Goal: Book appointment/travel/reservation

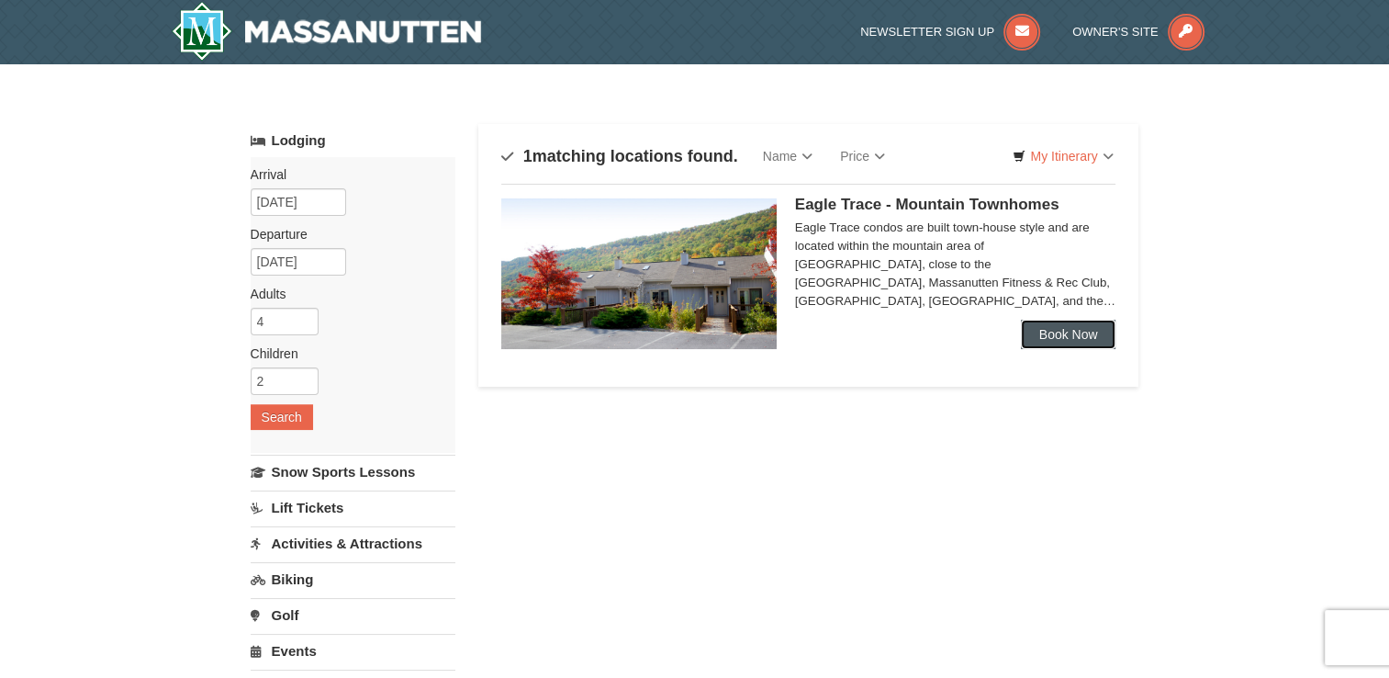
click at [1075, 338] on link "Book Now" at bounding box center [1069, 334] width 96 height 29
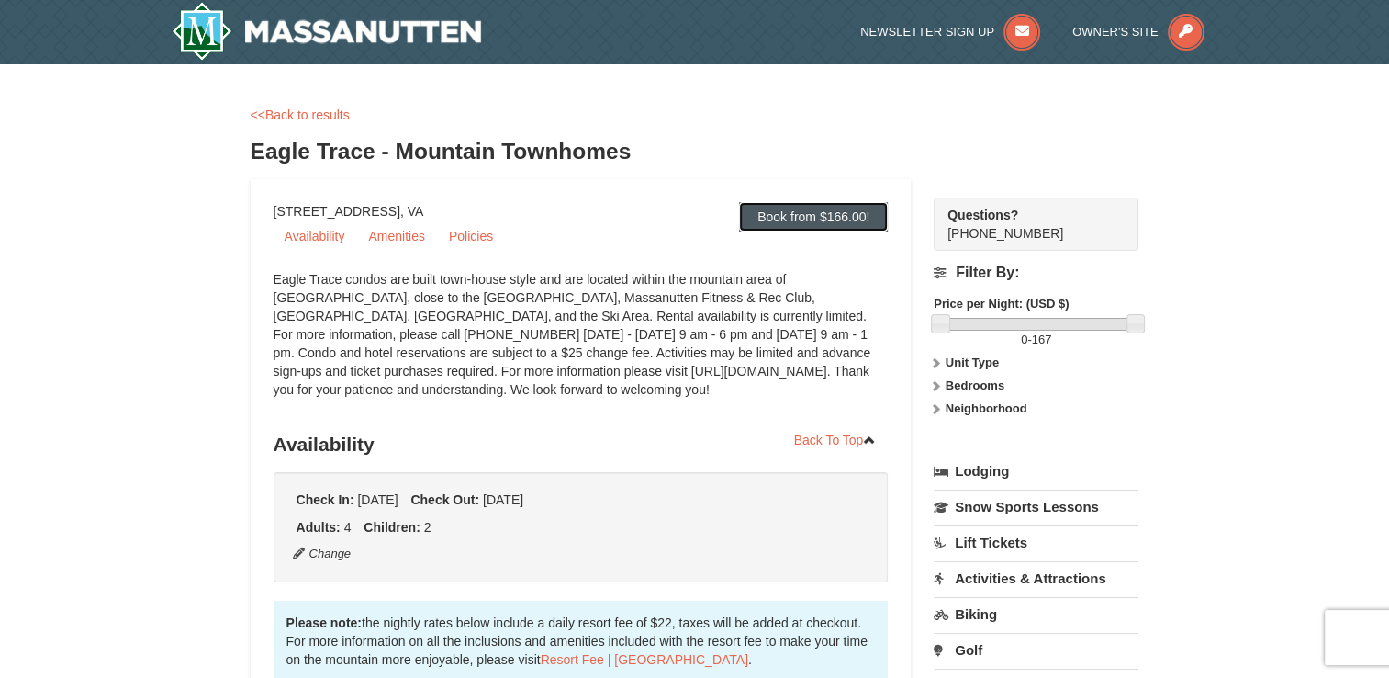
click at [774, 222] on link "Book from $166.00!" at bounding box center [813, 216] width 149 height 29
click at [973, 467] on link "Lodging" at bounding box center [1036, 471] width 205 height 33
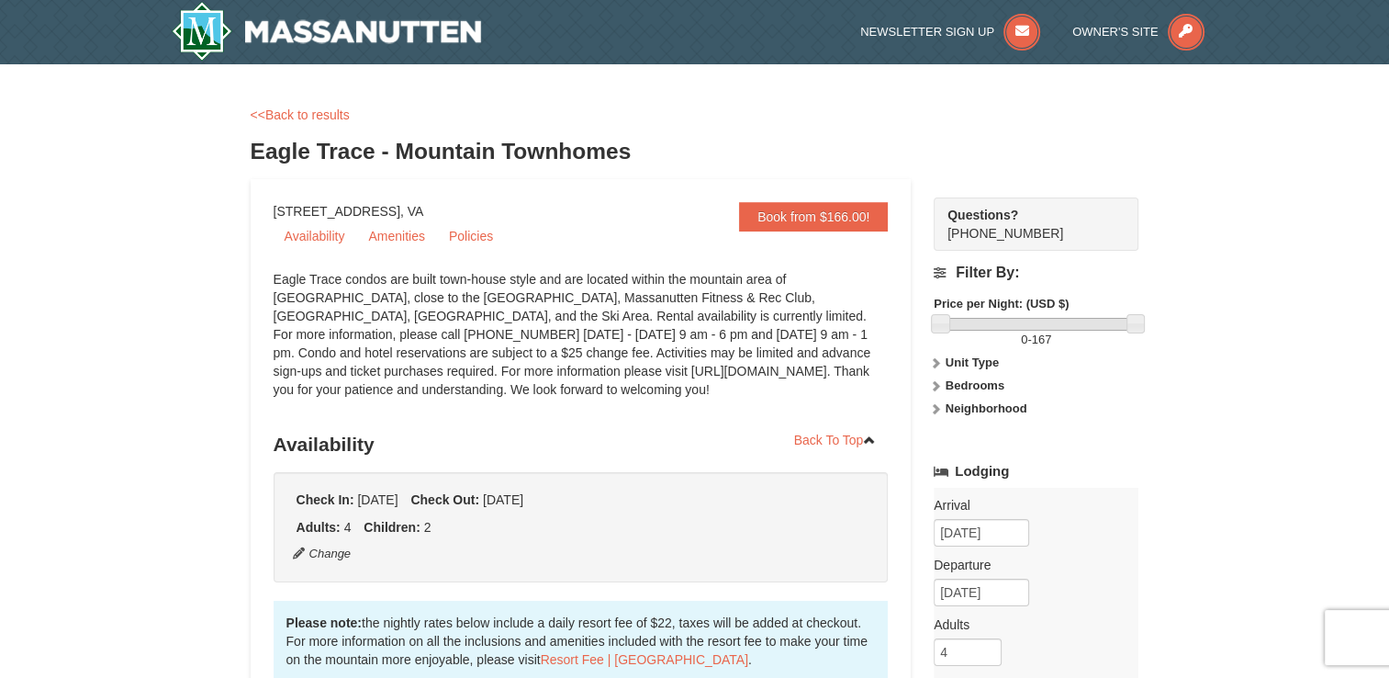
scroll to position [276, 0]
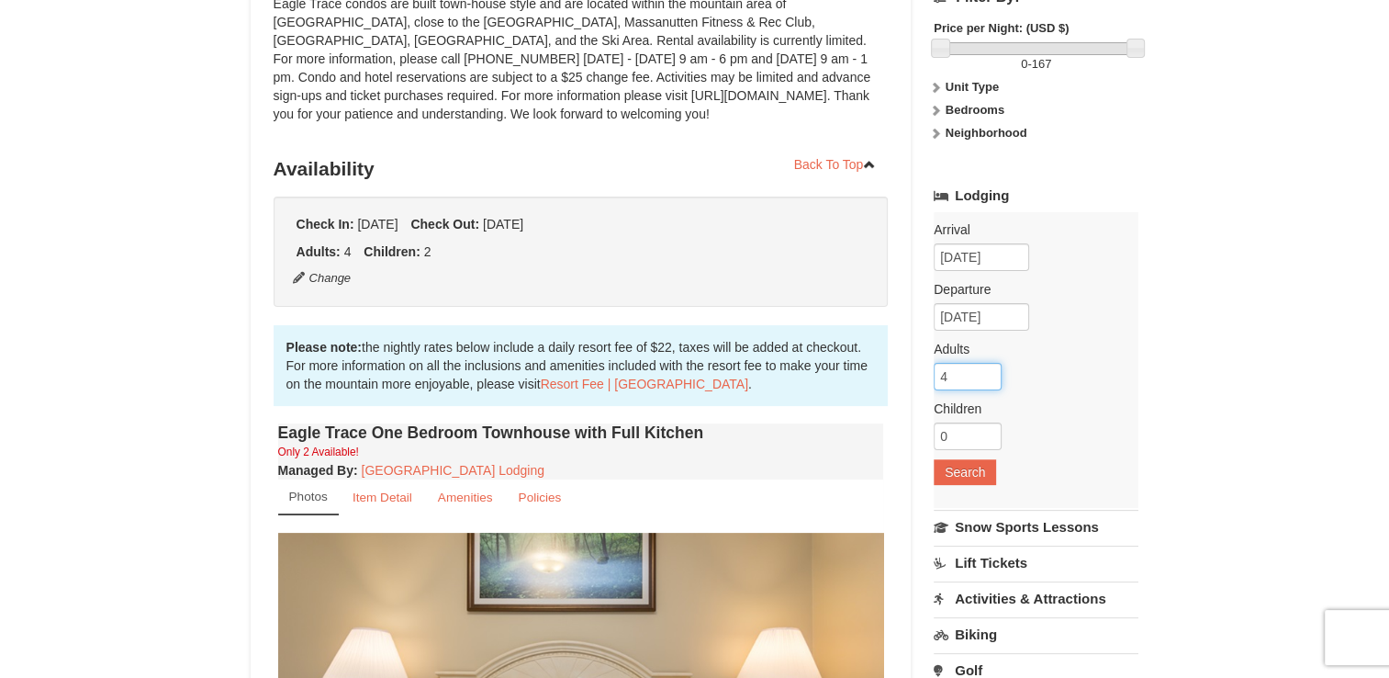
drag, startPoint x: 951, startPoint y: 374, endPoint x: 841, endPoint y: 357, distance: 111.4
click at [845, 360] on div "Book from $166.00! 1822 Resort Drive, Massanutten, VA Availability Amenities Po…" at bounding box center [695, 661] width 889 height 1514
type input "2"
drag, startPoint x: 941, startPoint y: 483, endPoint x: 951, endPoint y: 478, distance: 11.1
click at [950, 479] on div "Arrival Please format dates MM/DD/YYYY 11/26/2025 Departure Please format dates…" at bounding box center [1036, 360] width 205 height 296
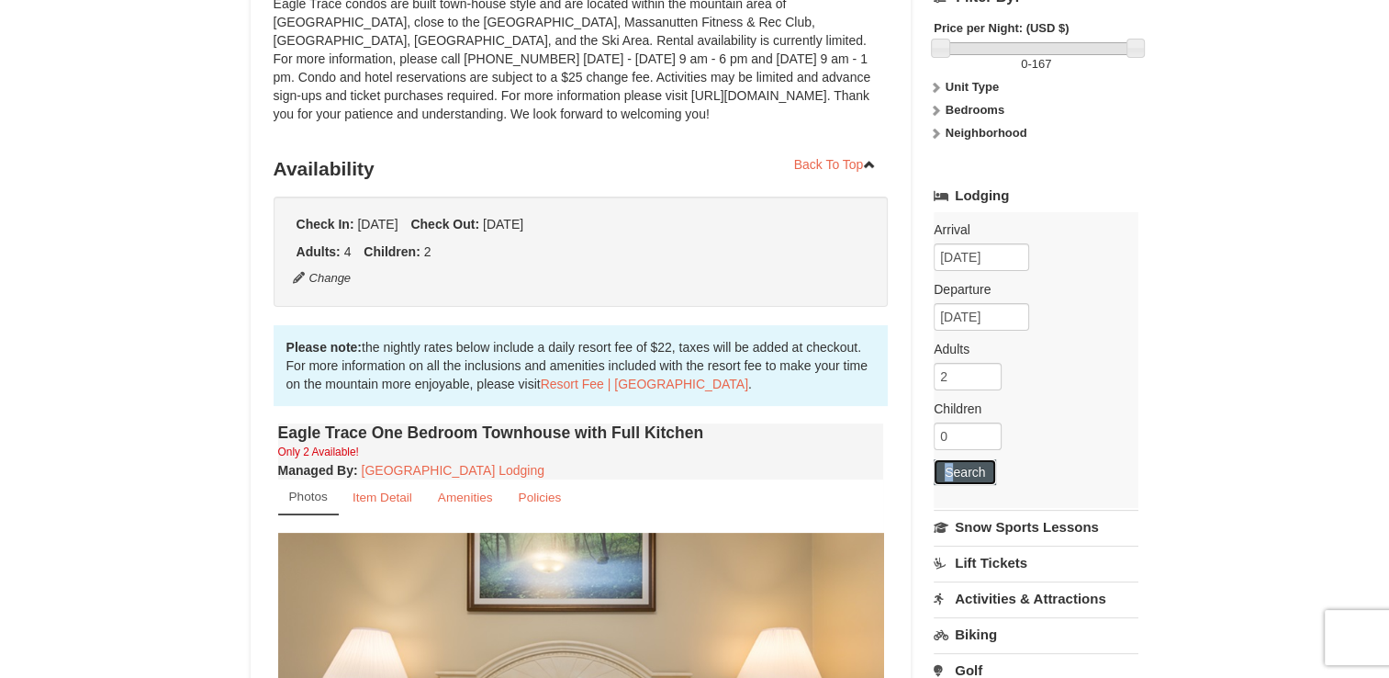
drag, startPoint x: 951, startPoint y: 478, endPoint x: 963, endPoint y: 470, distance: 14.5
click at [963, 470] on button "Search" at bounding box center [965, 472] width 62 height 26
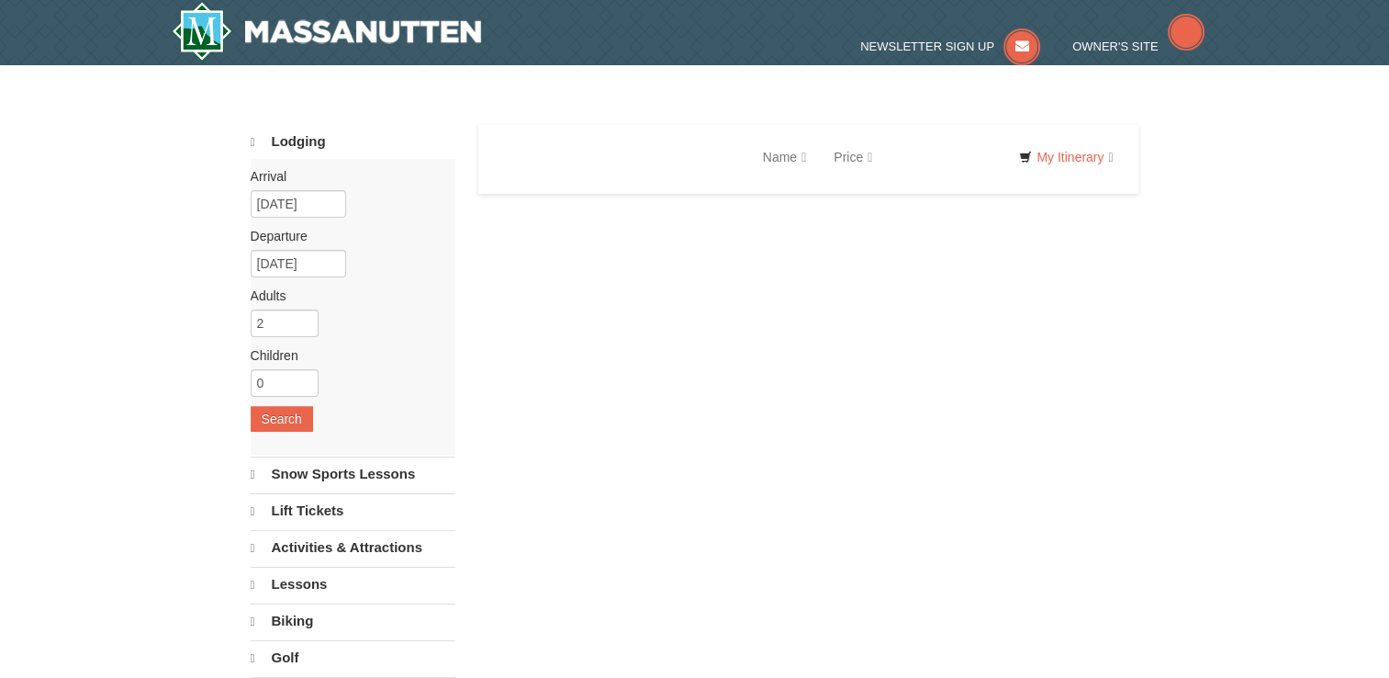
select select "9"
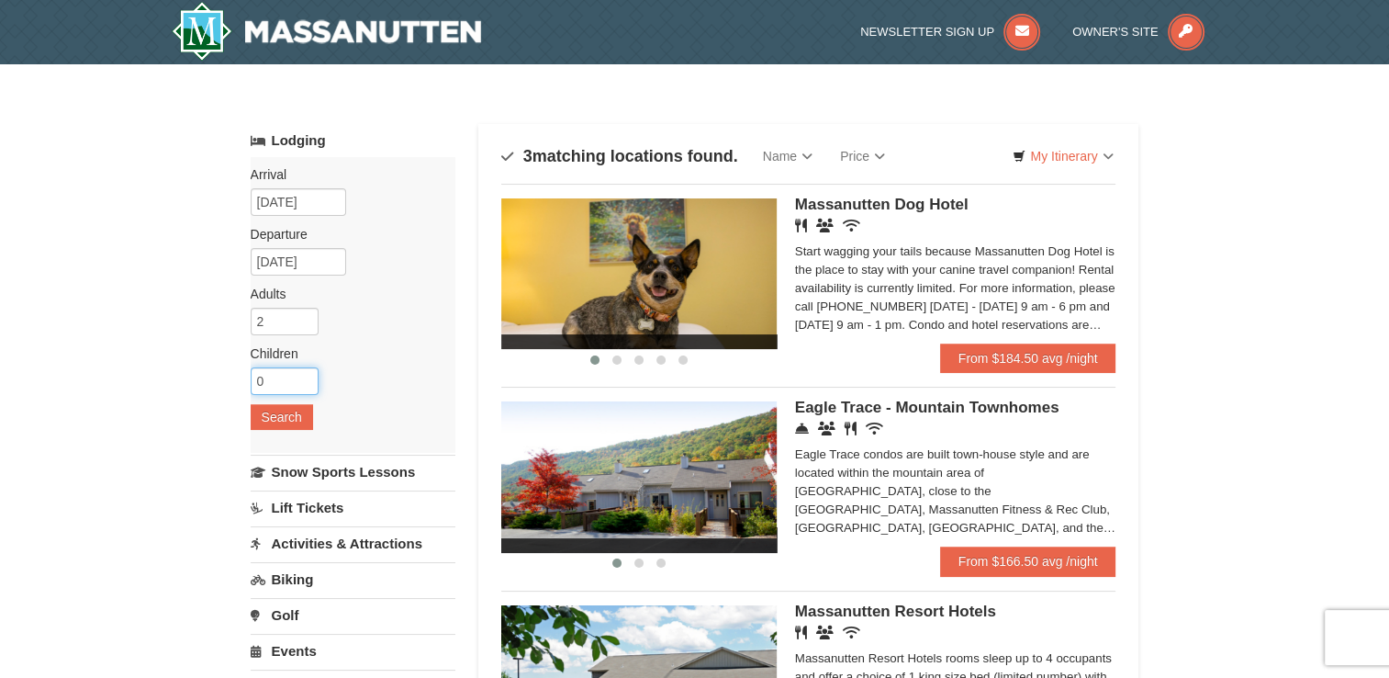
drag, startPoint x: 276, startPoint y: 381, endPoint x: 193, endPoint y: 357, distance: 86.0
click at [208, 371] on div "× Categories Map List Filter My Itinerary Questions? 1-540-289-9441 Lodging Arr…" at bounding box center [694, 586] width 1389 height 1044
type input "2"
click at [287, 417] on button "Search" at bounding box center [282, 417] width 62 height 26
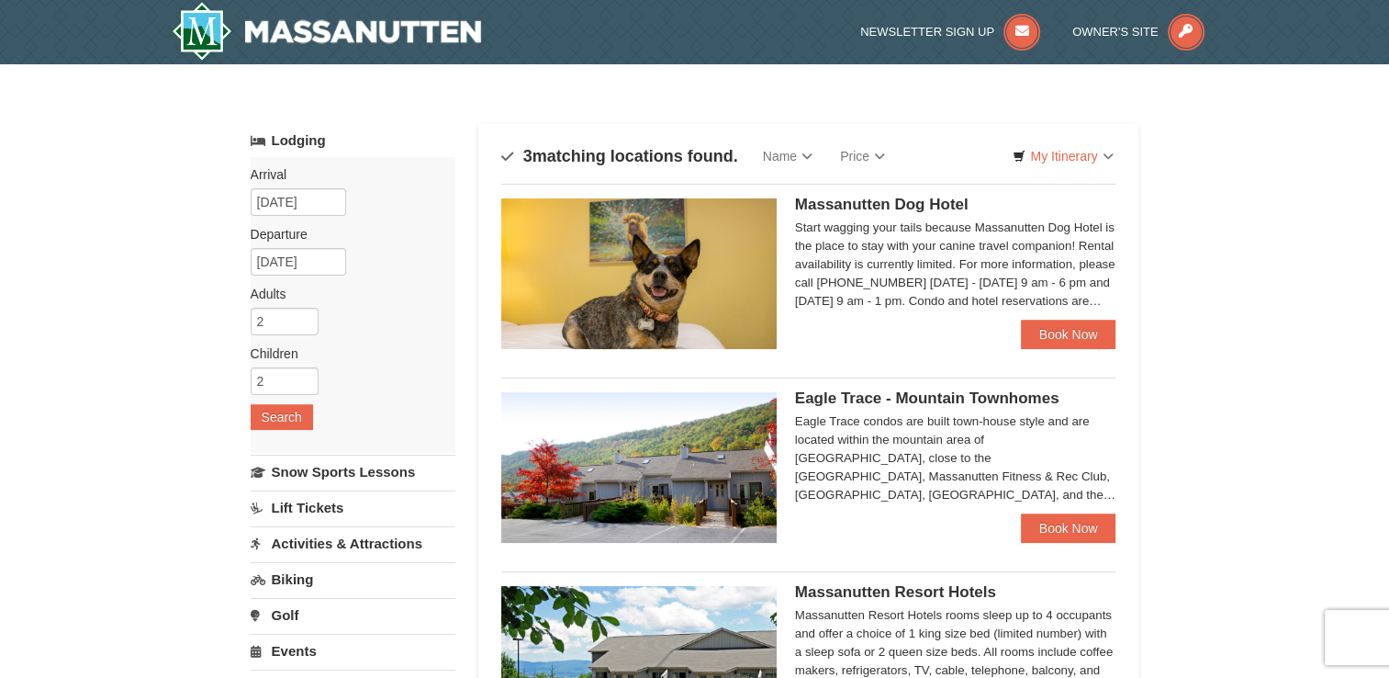
scroll to position [367, 0]
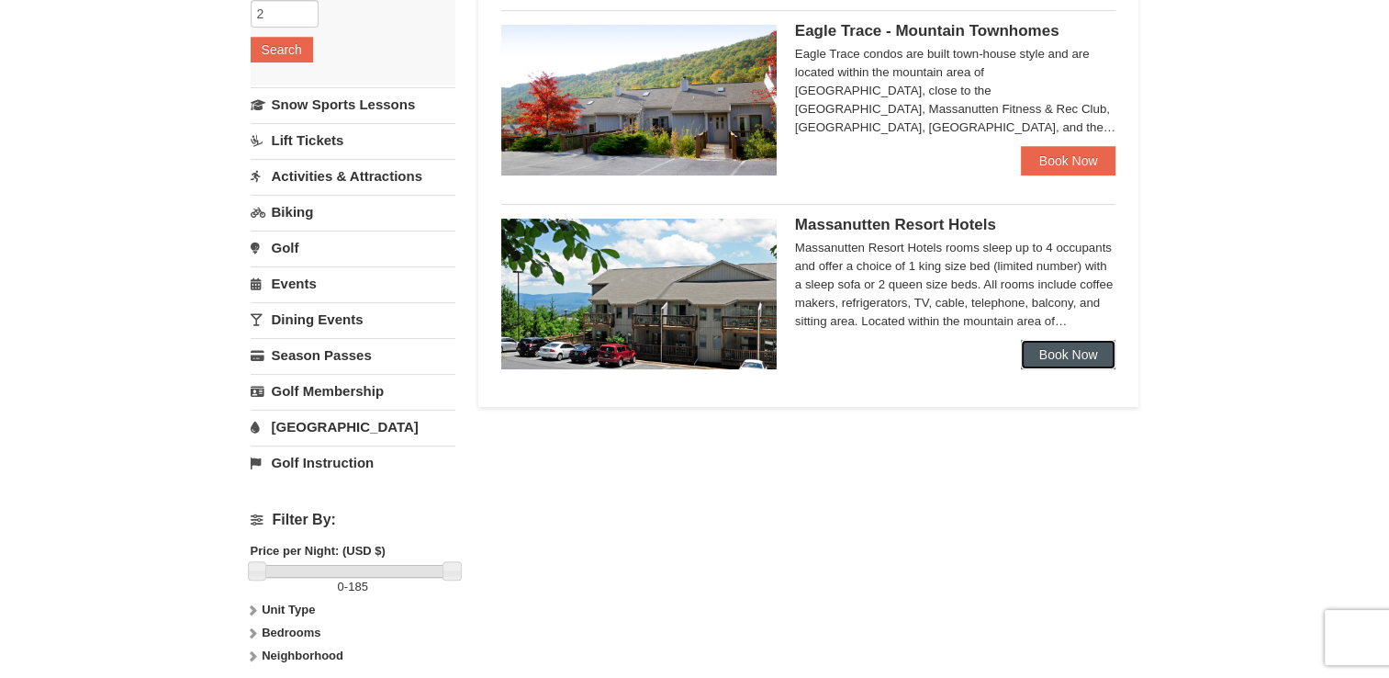
click at [1059, 351] on link "Book Now" at bounding box center [1069, 354] width 96 height 29
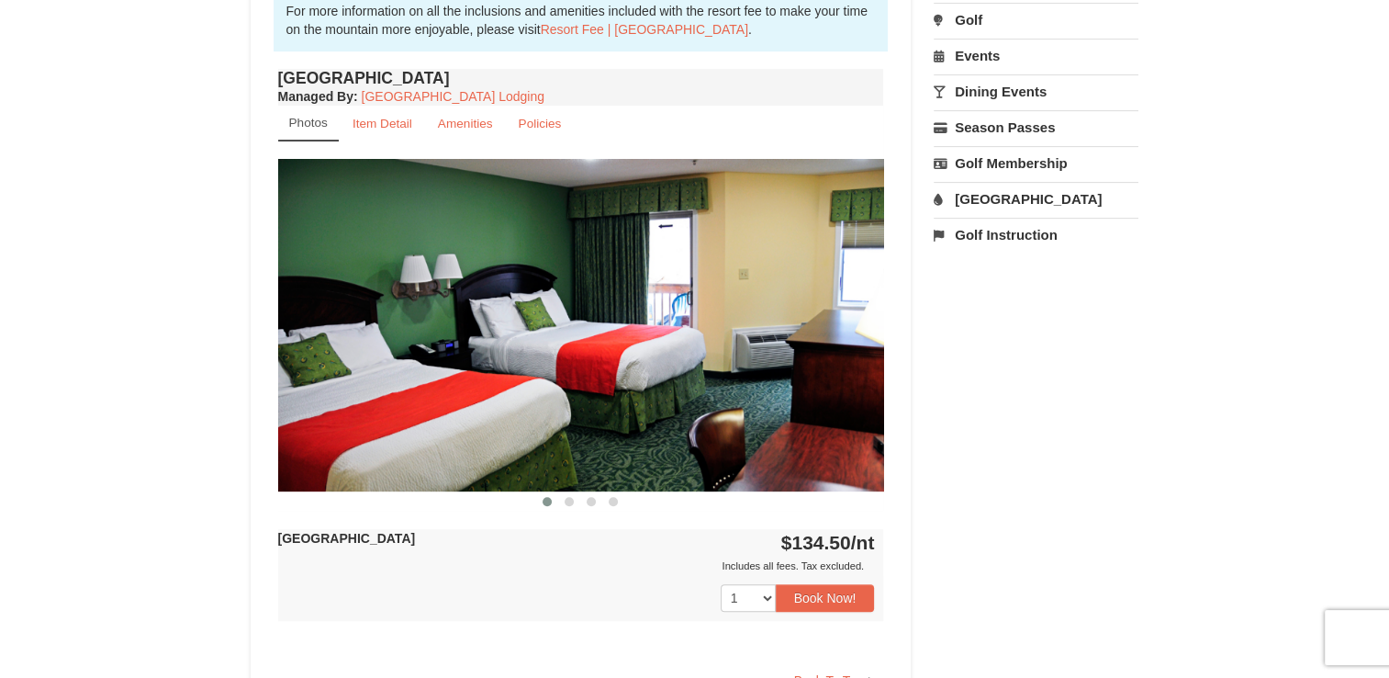
scroll to position [263, 0]
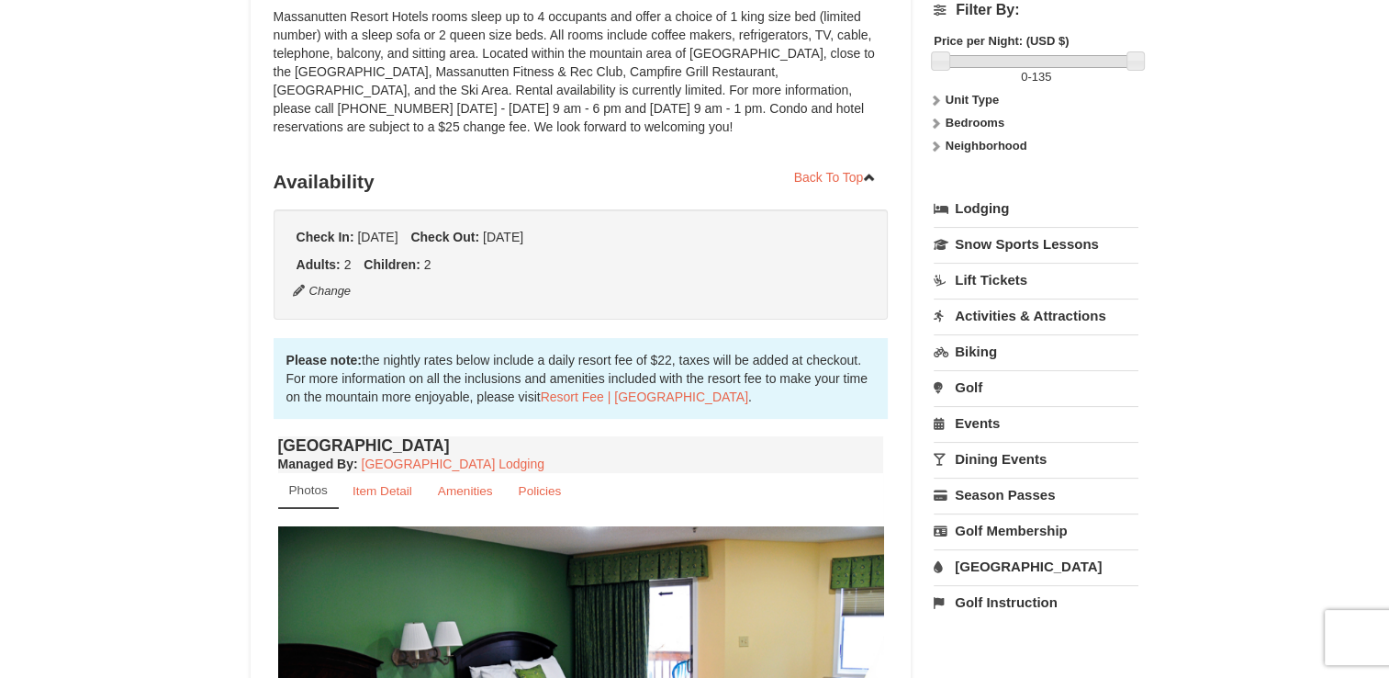
click at [976, 421] on link "Events" at bounding box center [1036, 423] width 205 height 34
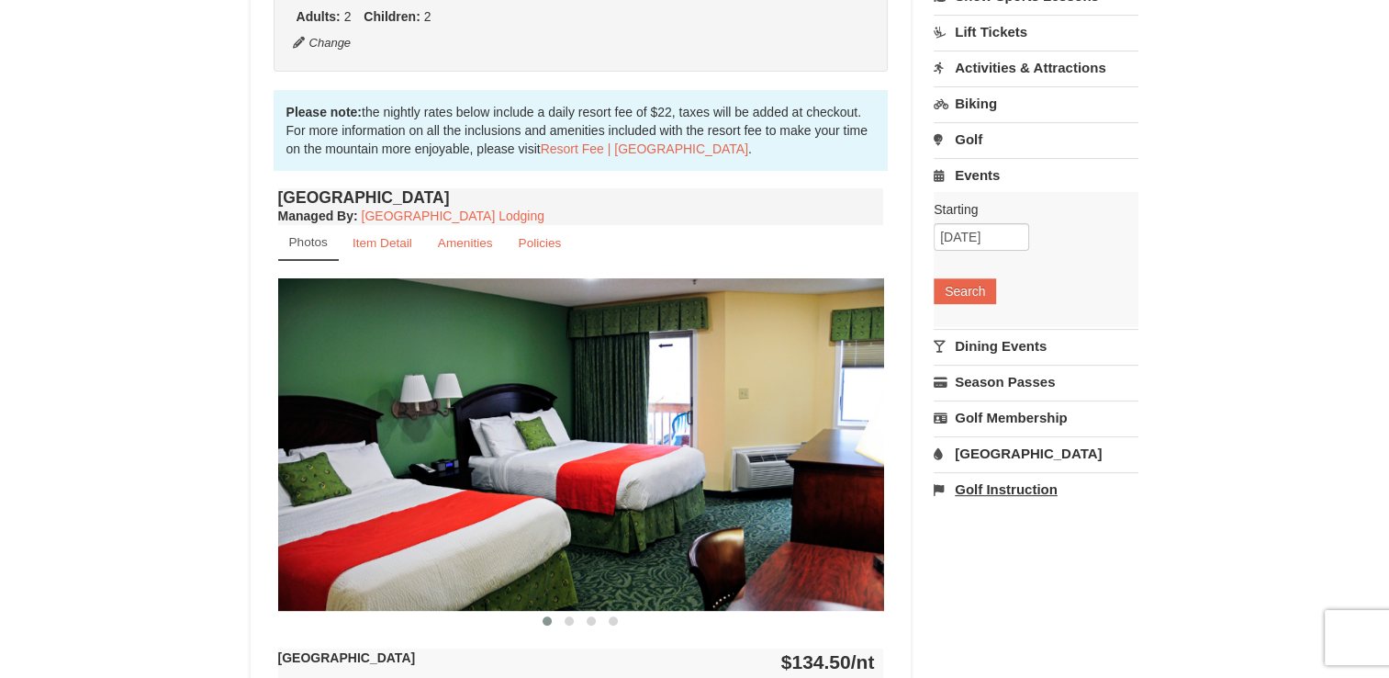
scroll to position [538, 0]
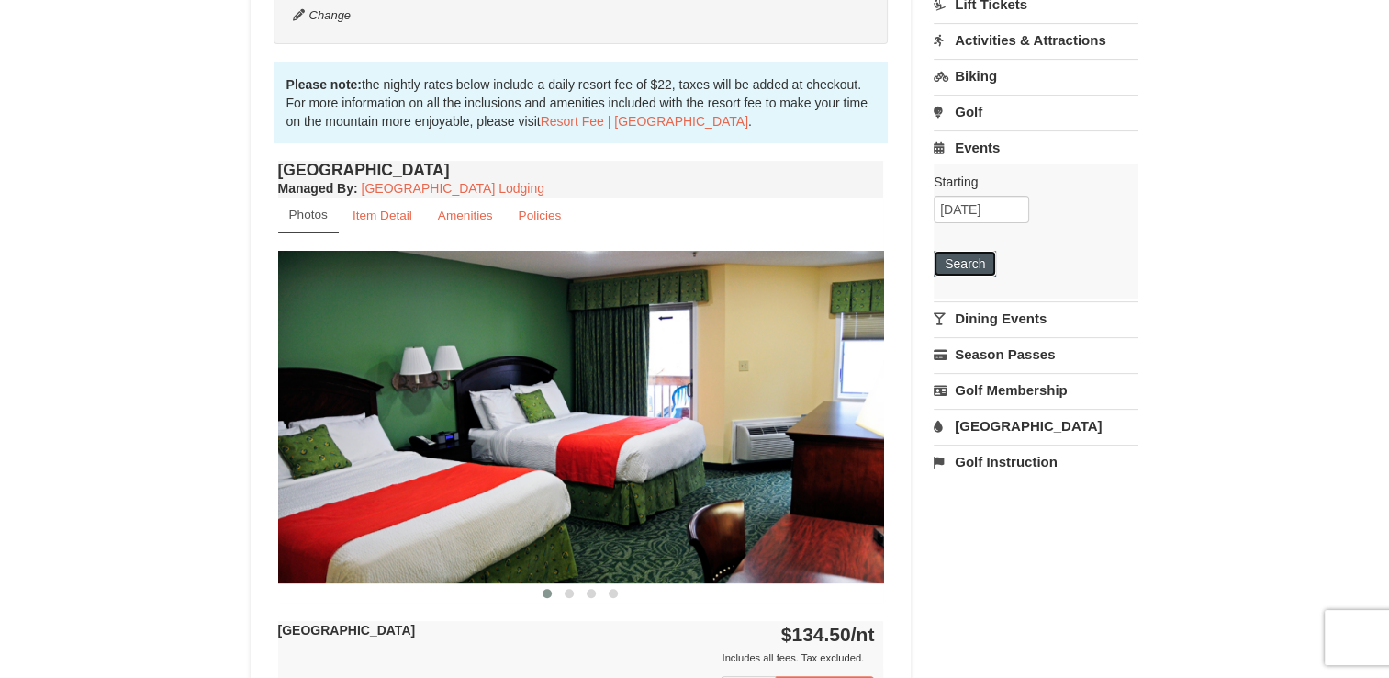
click at [965, 264] on button "Search" at bounding box center [965, 264] width 62 height 26
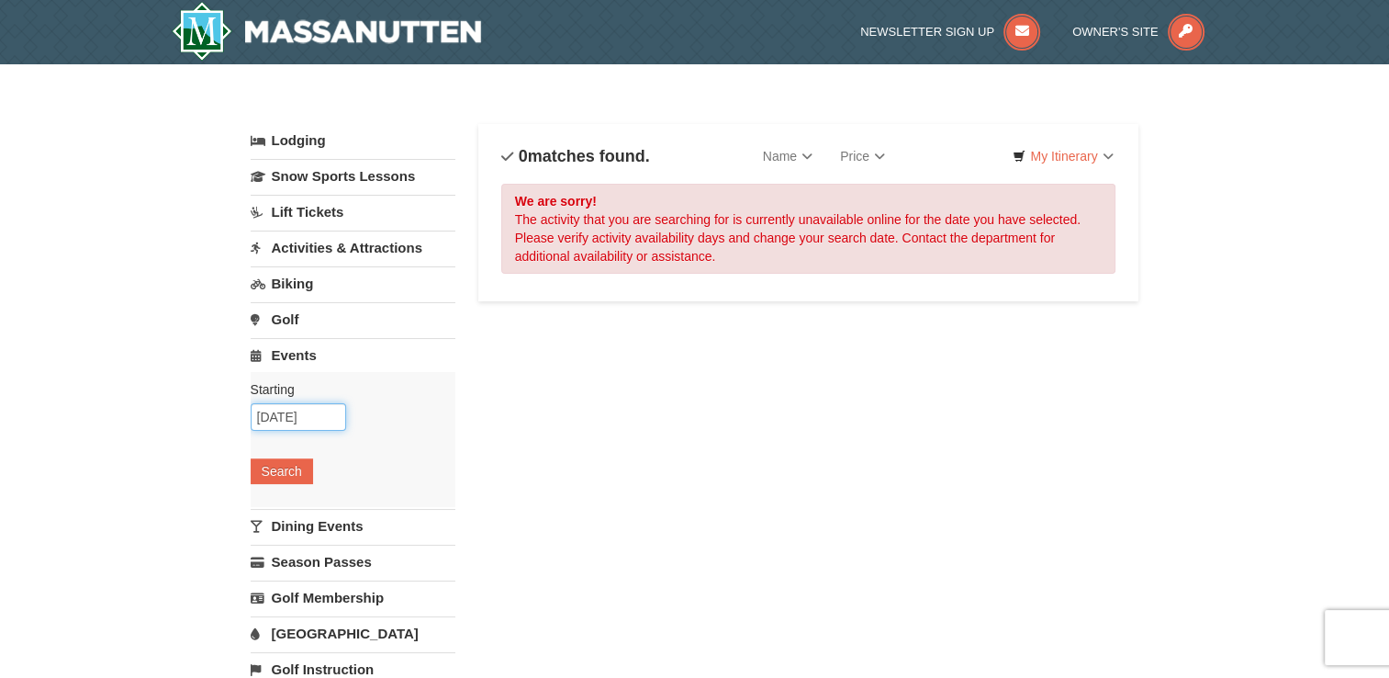
click at [287, 412] on input "11/26/2025" at bounding box center [299, 417] width 96 height 28
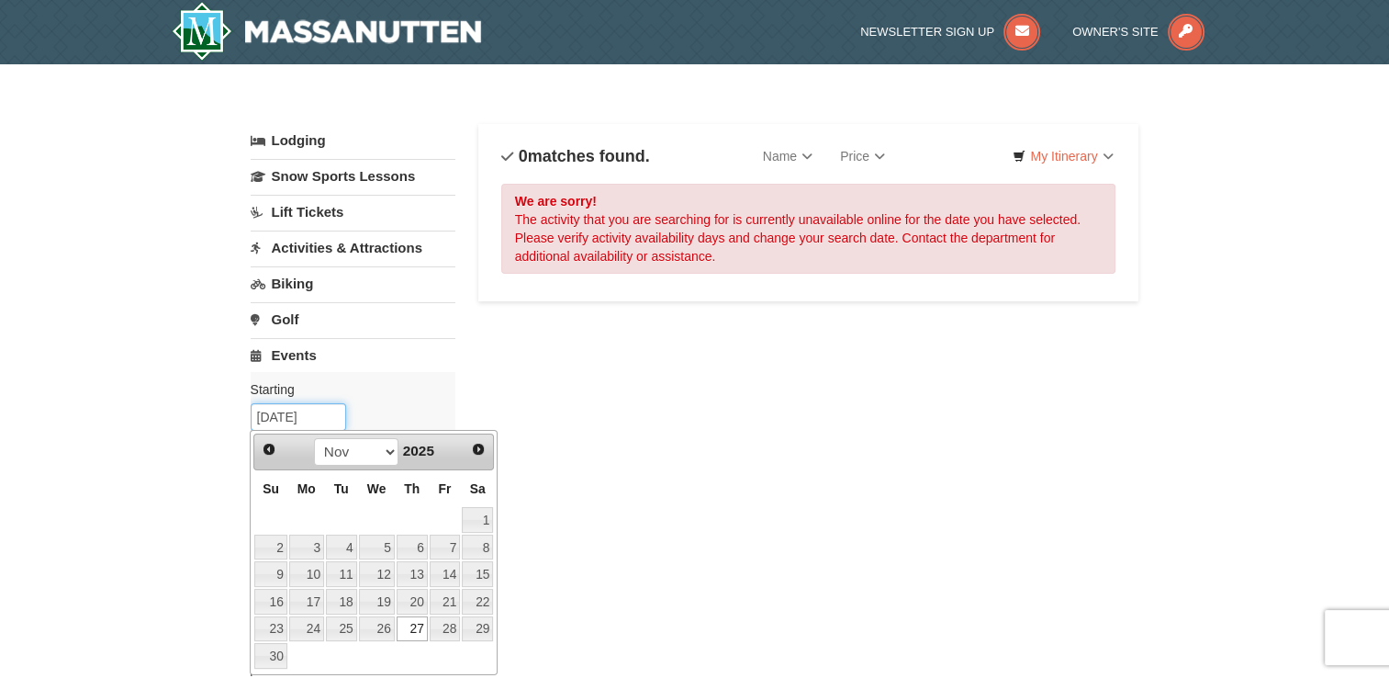
type input "[DATE]"
click at [698, 452] on div "Lodging Arrival Please format dates MM/DD/YYYY Please format dates MM/DD/YYYY 1…" at bounding box center [695, 596] width 889 height 944
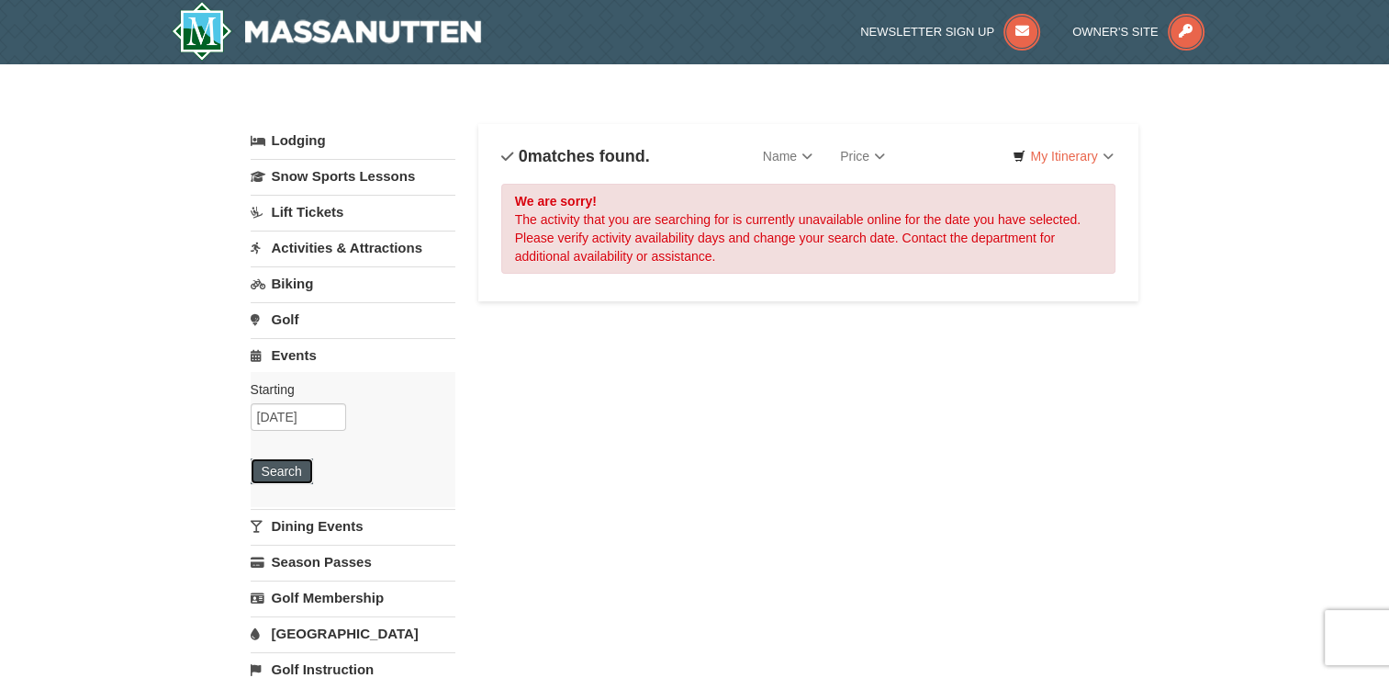
click at [301, 476] on button "Search" at bounding box center [282, 471] width 62 height 26
click at [1082, 38] on li "Owner's Site" at bounding box center [1139, 32] width 132 height 37
click at [1082, 34] on span "Owner's Site" at bounding box center [1116, 32] width 86 height 14
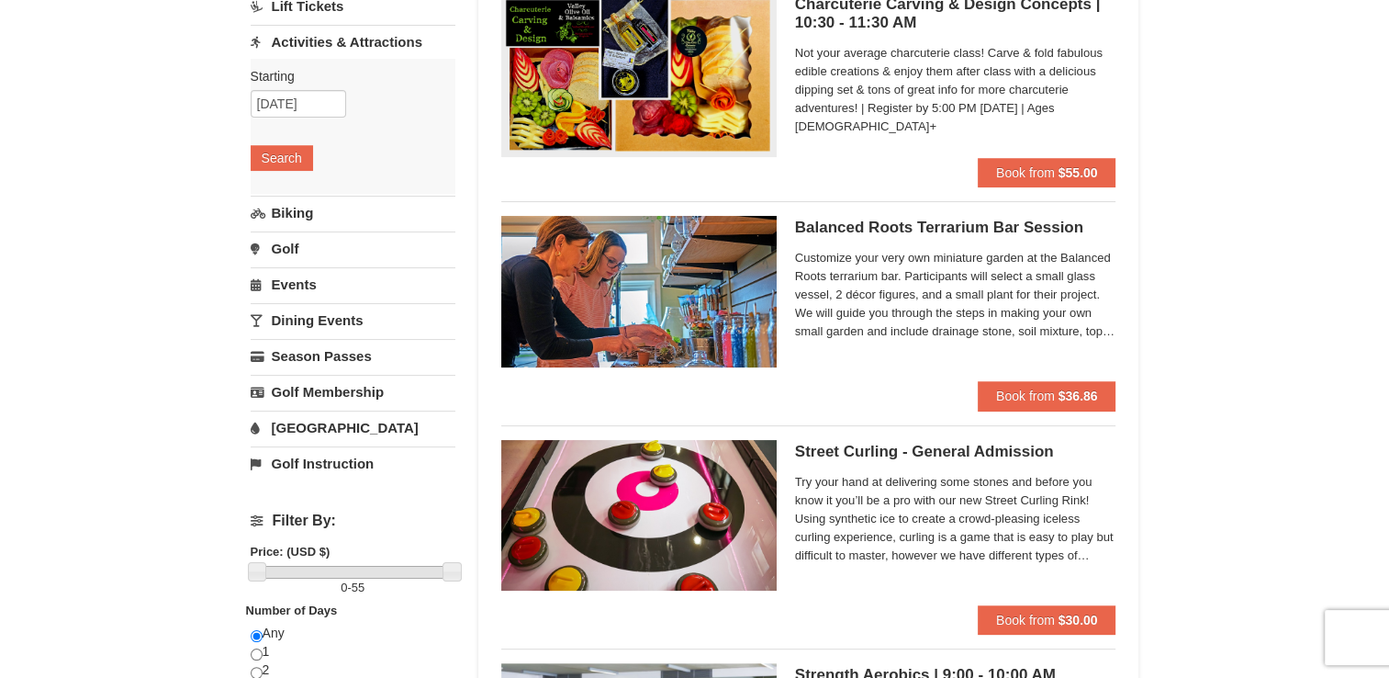
scroll to position [184, 0]
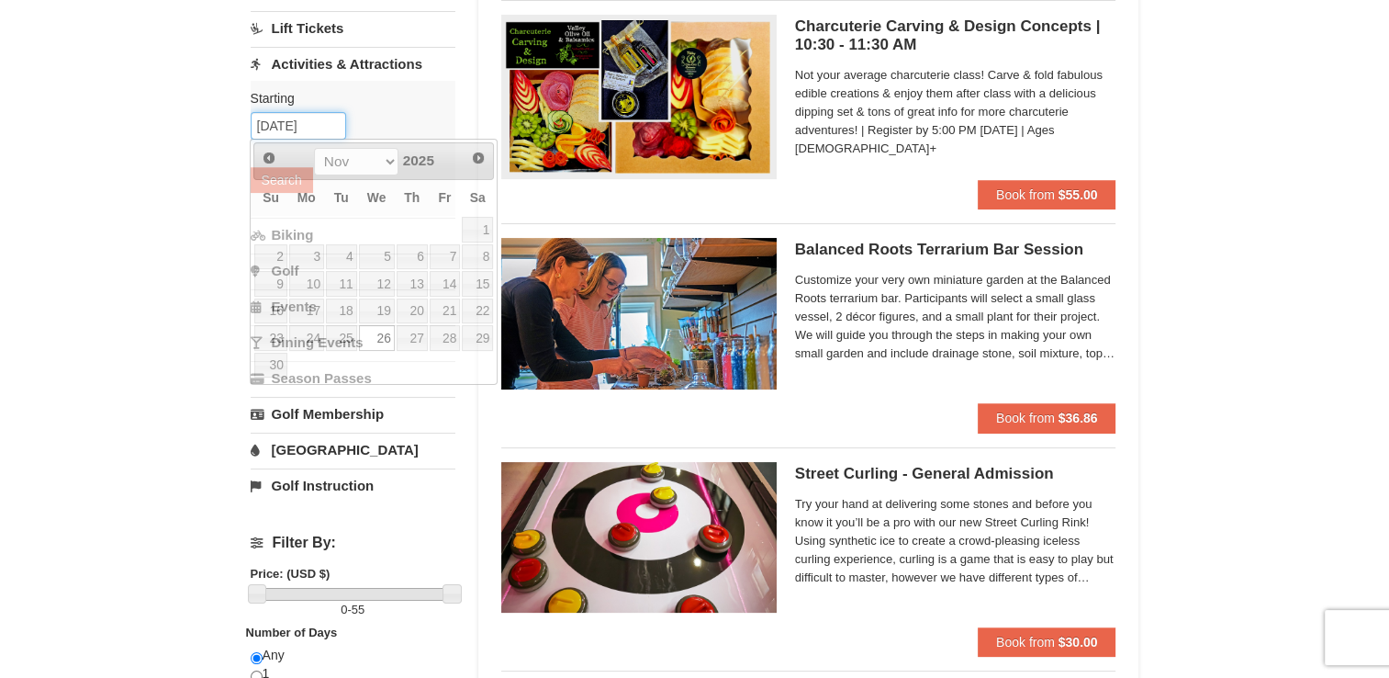
click at [286, 123] on input "11/26/2025" at bounding box center [299, 126] width 96 height 28
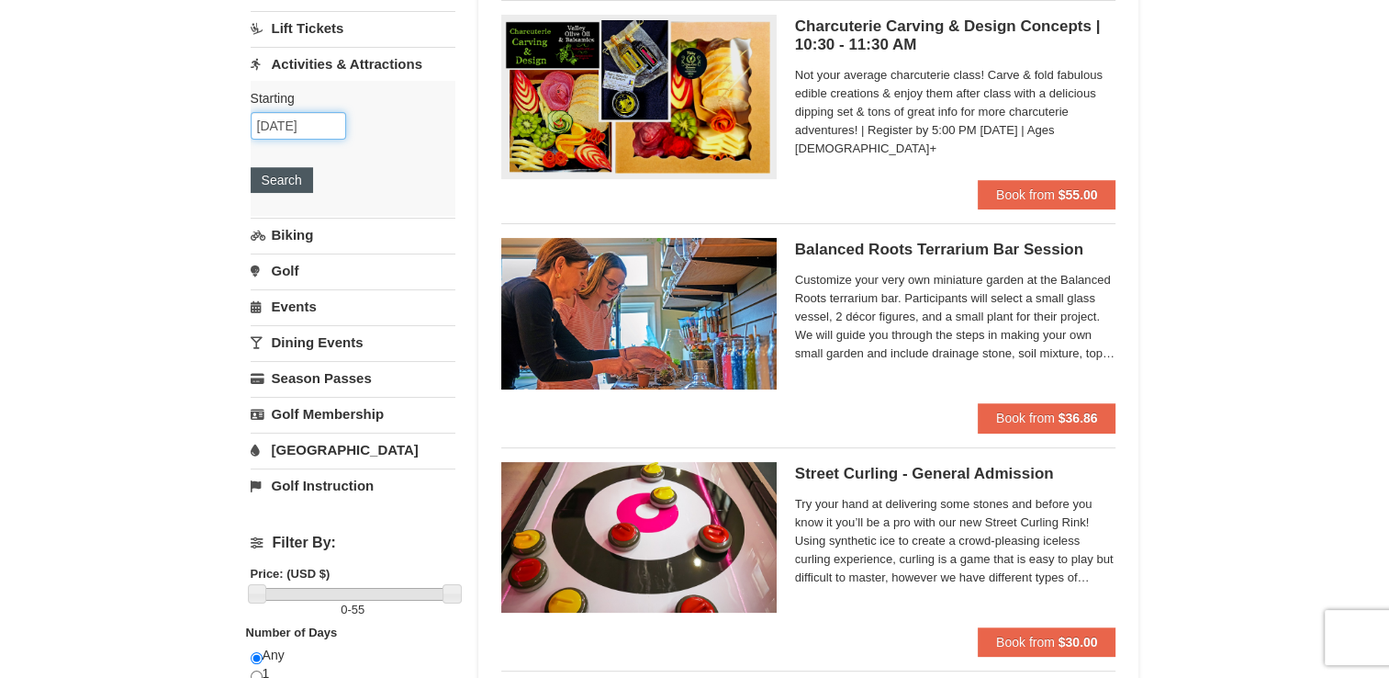
type input "[DATE]"
click at [280, 184] on button "Search" at bounding box center [282, 180] width 62 height 26
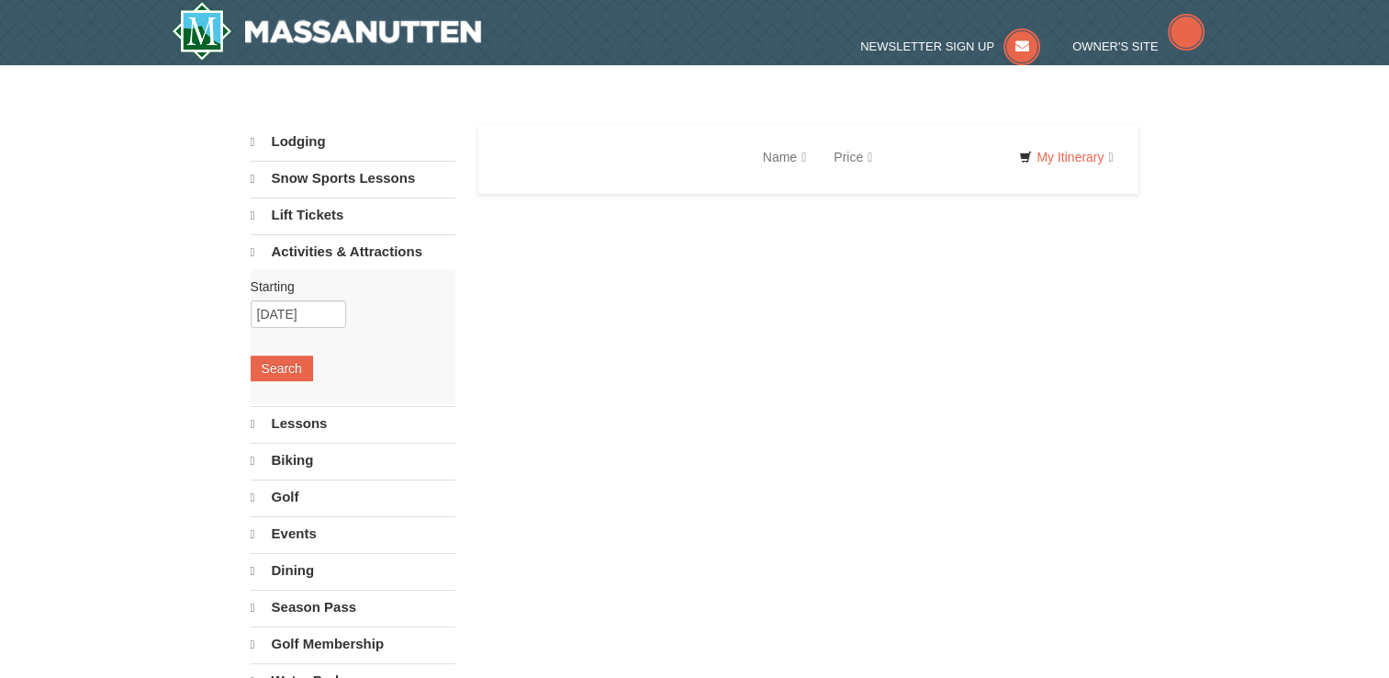
select select "9"
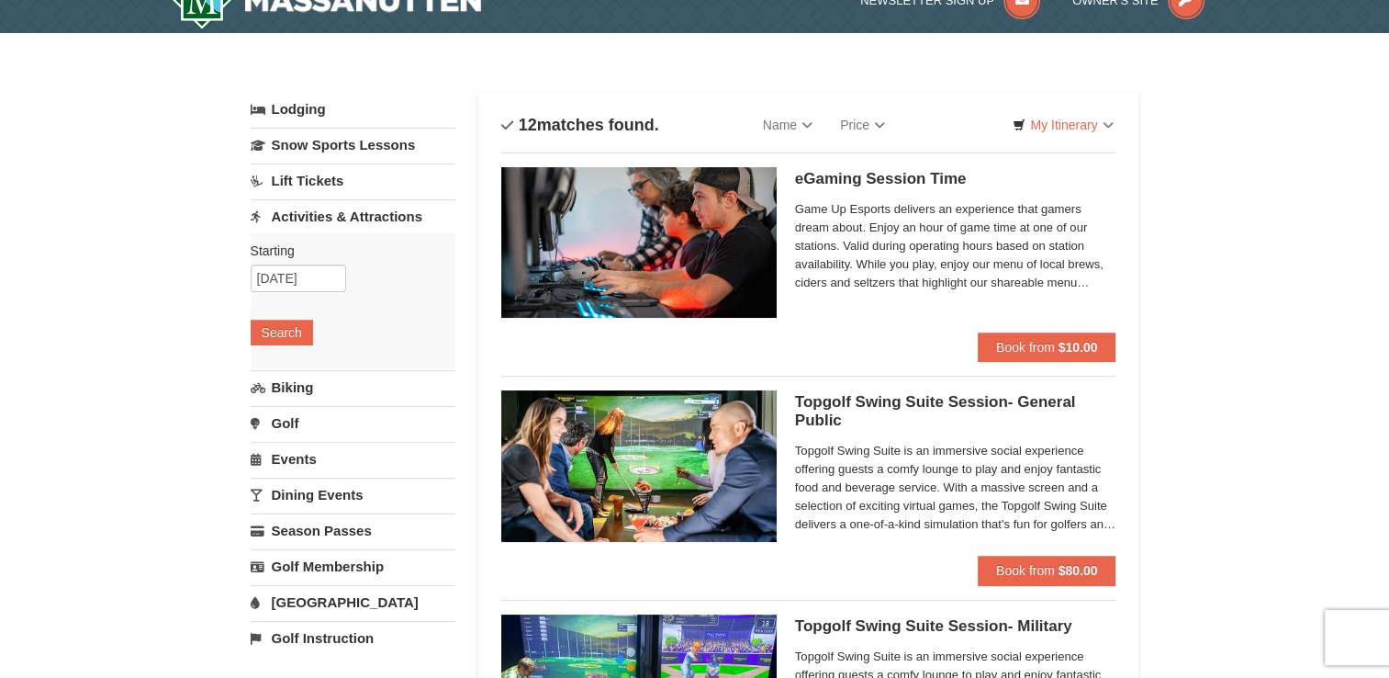
scroll to position [30, 0]
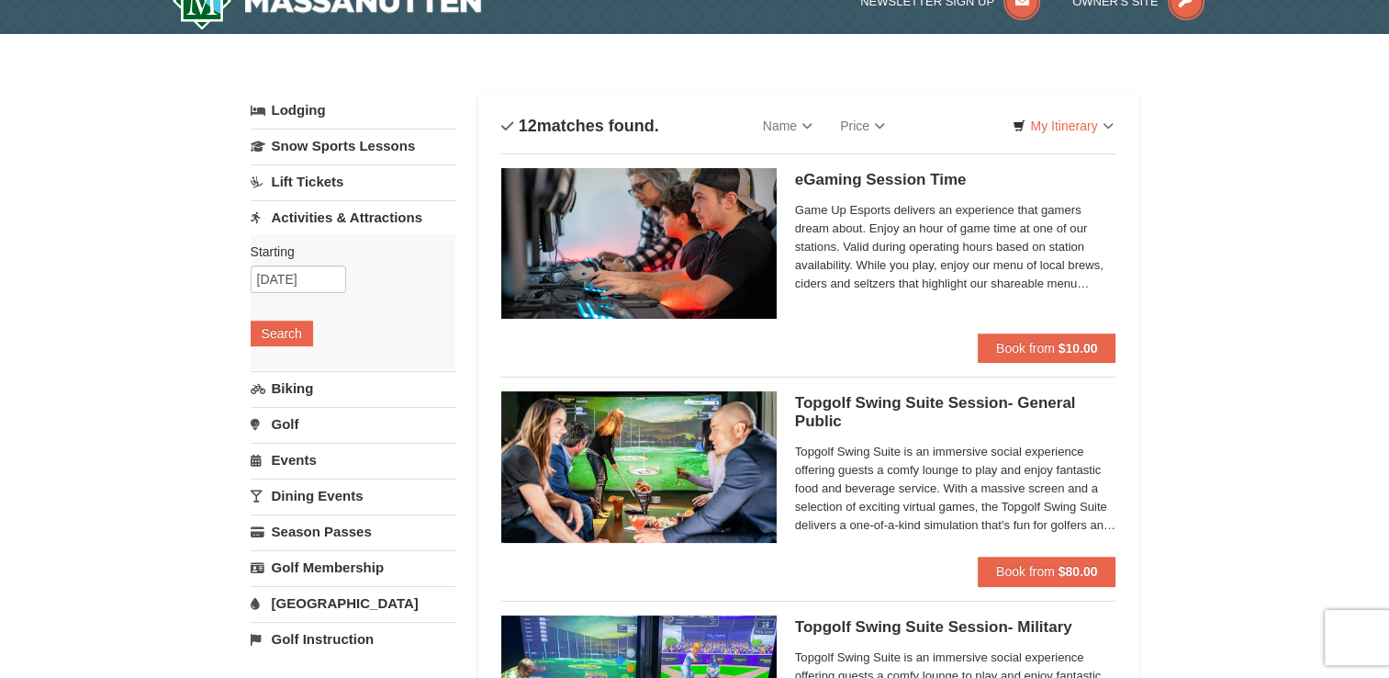
click at [355, 608] on link "[GEOGRAPHIC_DATA]" at bounding box center [353, 603] width 205 height 34
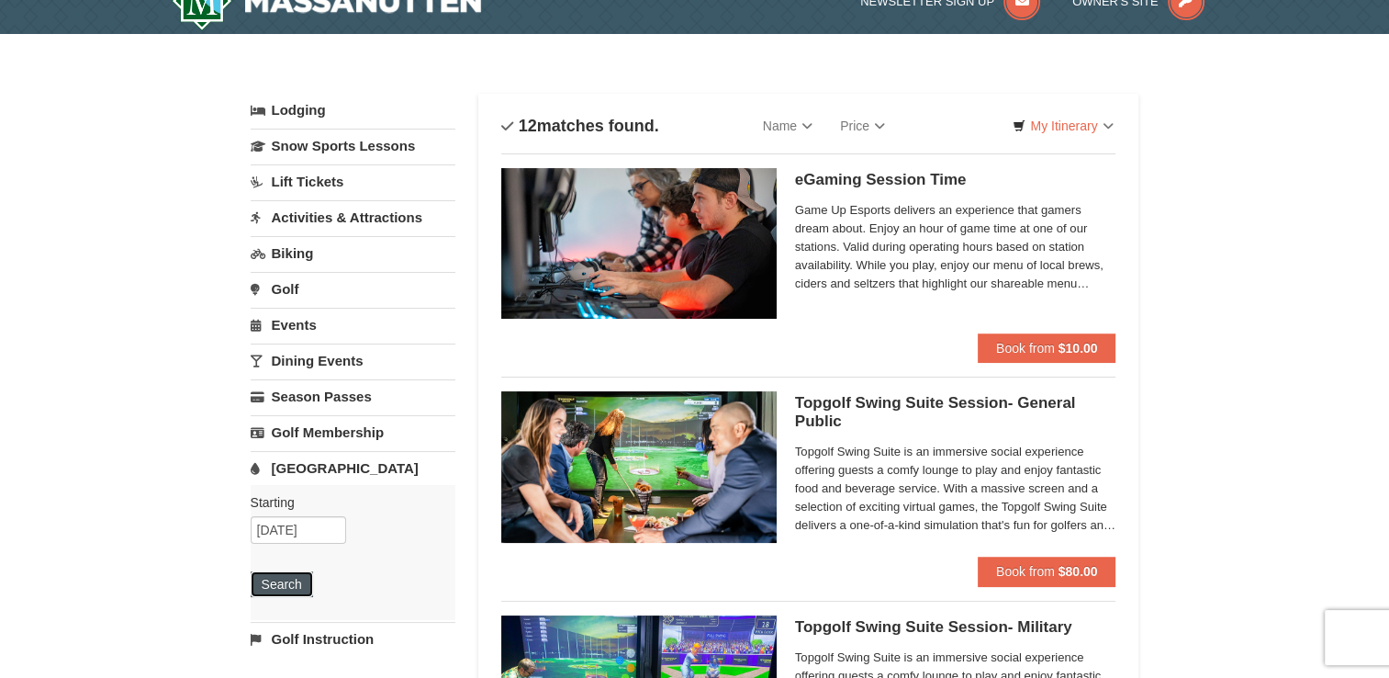
click at [276, 581] on button "Search" at bounding box center [282, 584] width 62 height 26
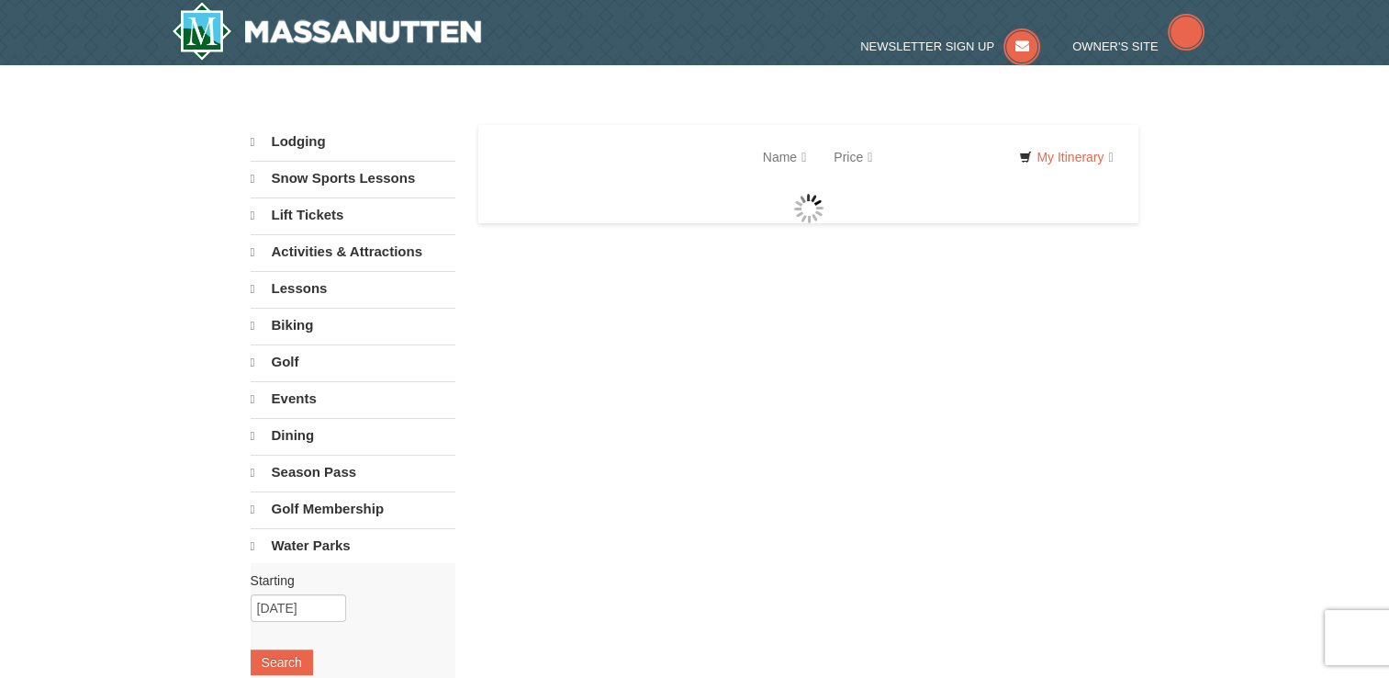
select select "9"
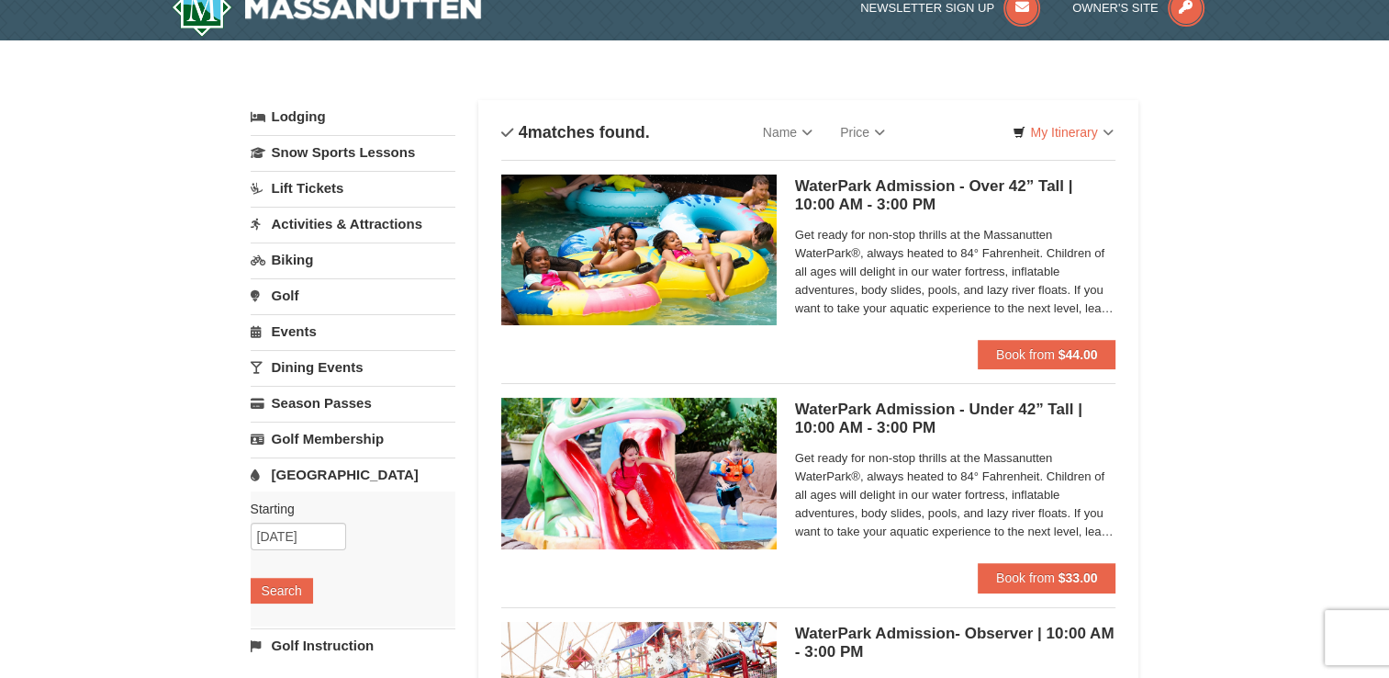
scroll to position [92, 0]
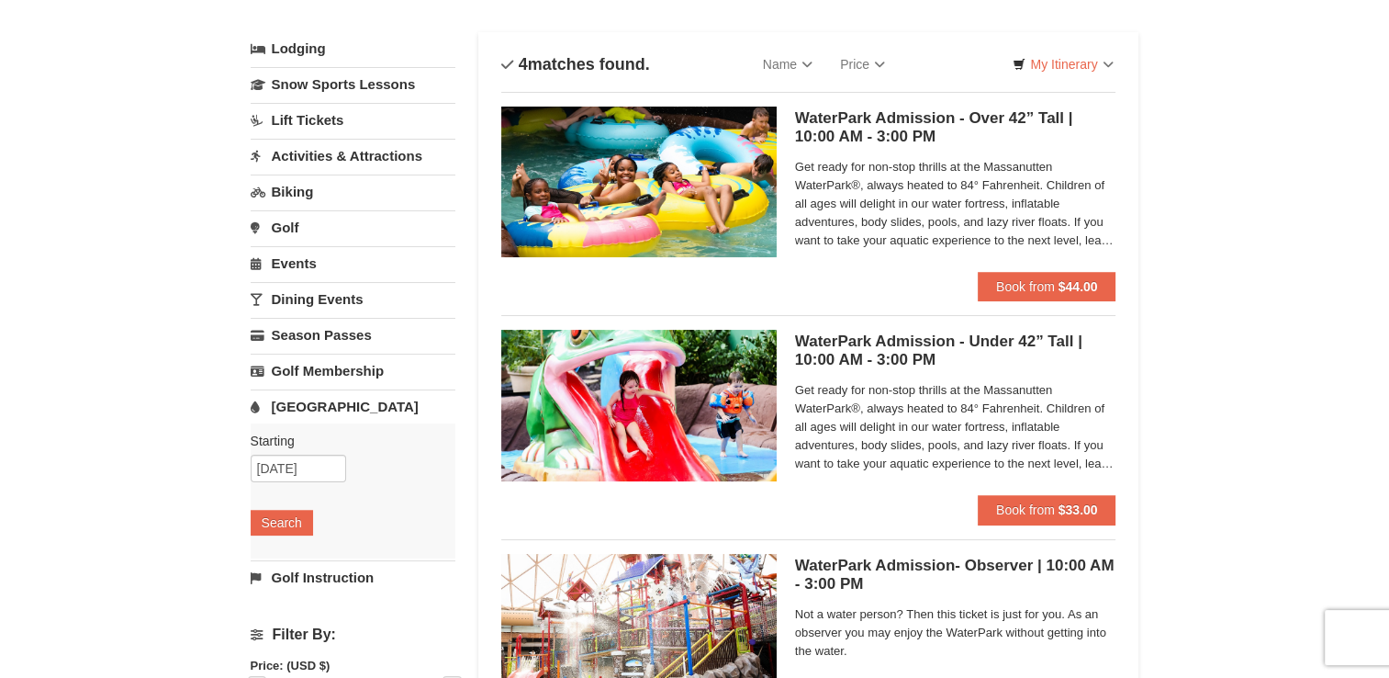
click at [298, 159] on link "Activities & Attractions" at bounding box center [353, 156] width 205 height 34
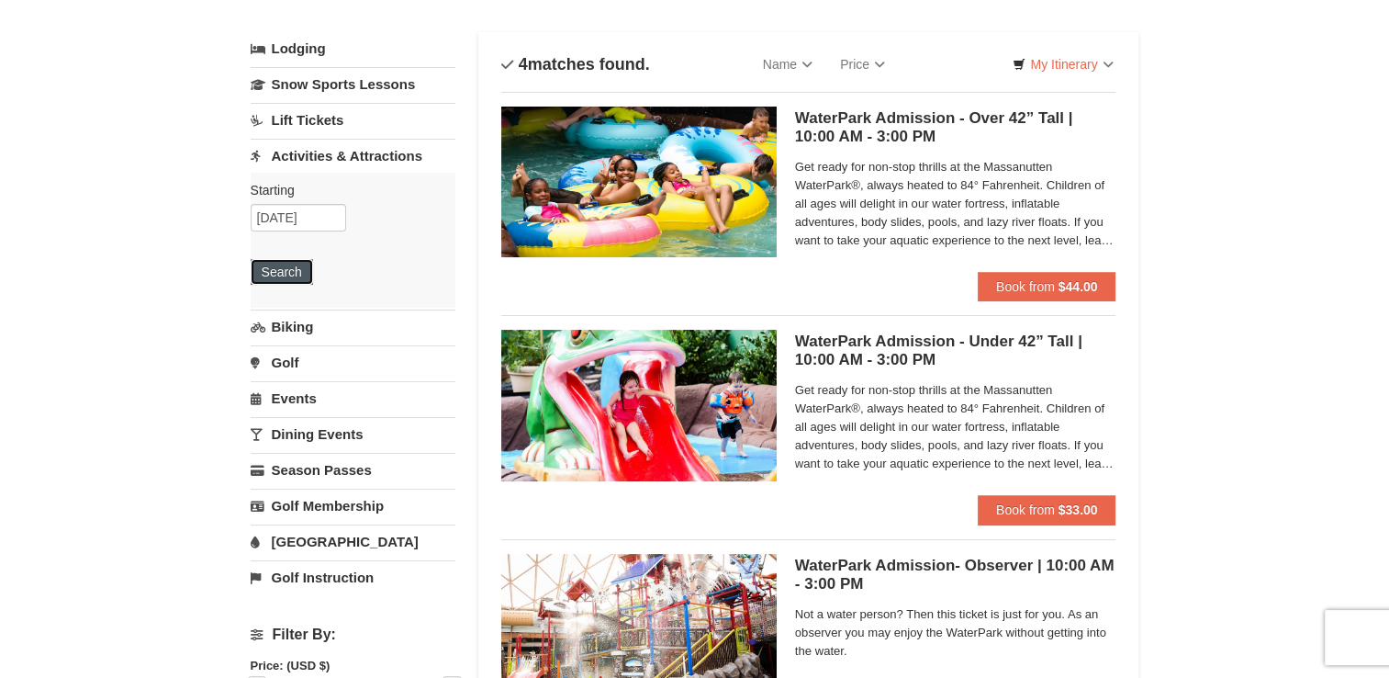
click at [284, 278] on button "Search" at bounding box center [282, 272] width 62 height 26
